Goal: Task Accomplishment & Management: Use online tool/utility

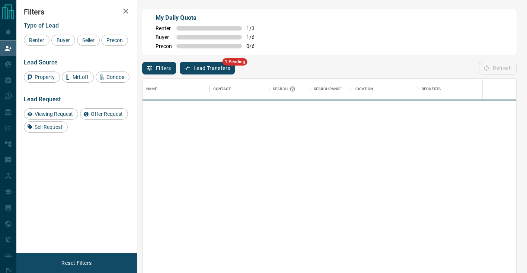
scroll to position [206, 374]
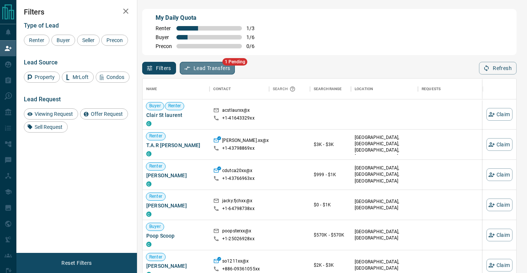
click at [218, 71] on button "Lead Transfers" at bounding box center [207, 68] width 55 height 13
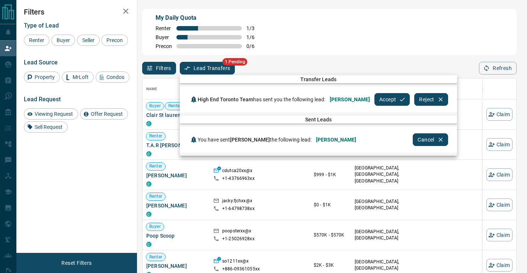
click at [376, 101] on button "Accept" at bounding box center [391, 99] width 35 height 13
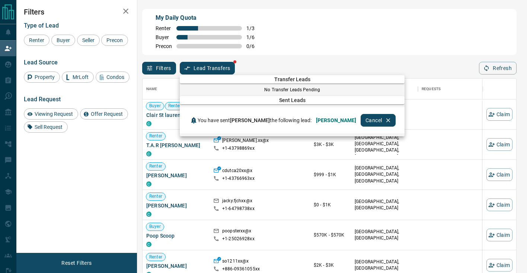
click at [338, 35] on div at bounding box center [263, 136] width 527 height 273
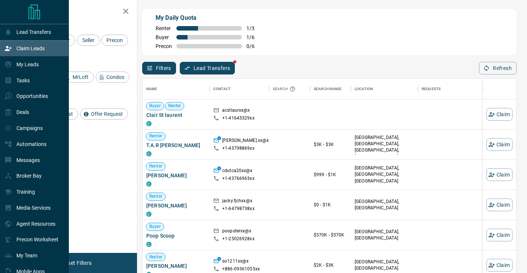
click at [29, 50] on p "Claim Leads" at bounding box center [30, 48] width 28 height 6
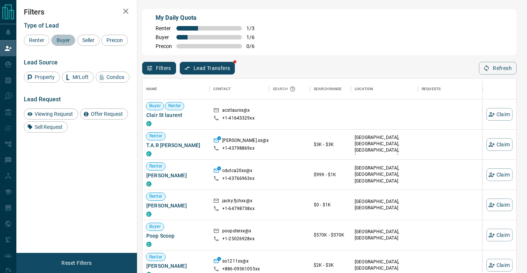
click at [62, 38] on span "Buyer" at bounding box center [63, 40] width 19 height 6
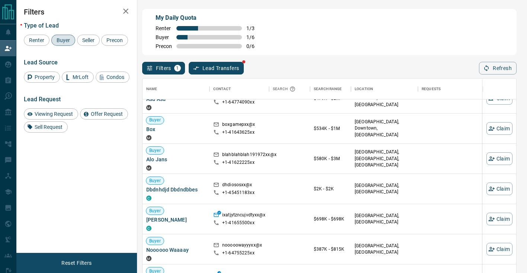
scroll to position [274, 0]
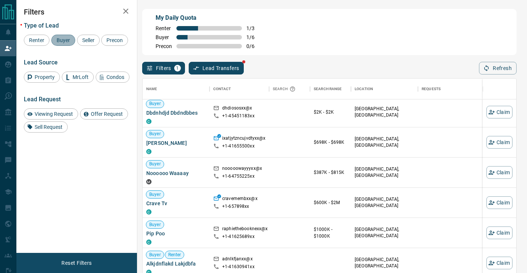
click at [61, 45] on div "Buyer" at bounding box center [63, 40] width 24 height 11
click at [117, 42] on span "Precon" at bounding box center [115, 40] width 22 height 6
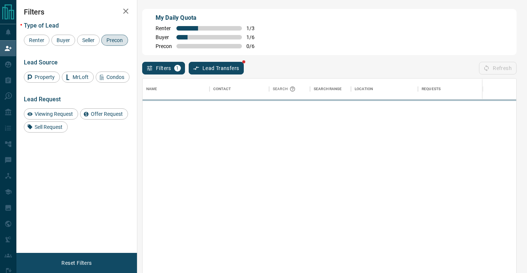
scroll to position [0, 0]
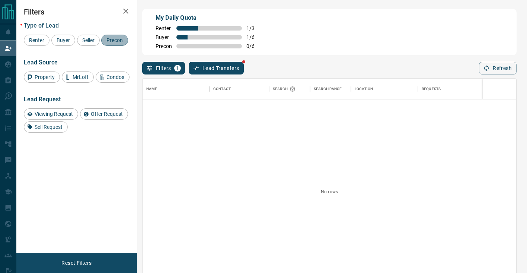
click at [114, 38] on span "Precon" at bounding box center [115, 40] width 22 height 6
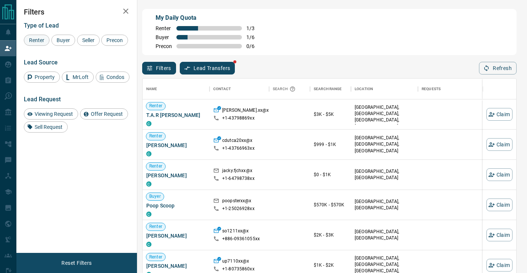
click at [41, 41] on span "Renter" at bounding box center [36, 40] width 20 height 6
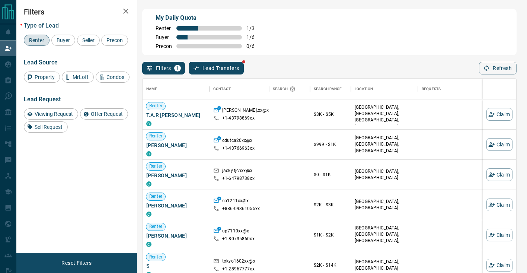
click at [128, 12] on icon "button" at bounding box center [125, 11] width 9 height 9
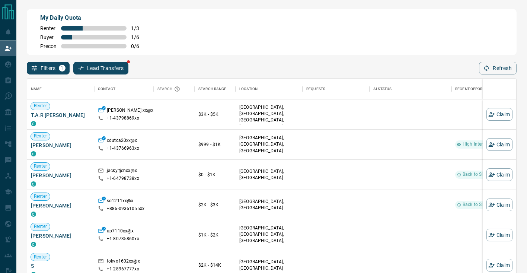
scroll to position [206, 489]
